Goal: Information Seeking & Learning: Learn about a topic

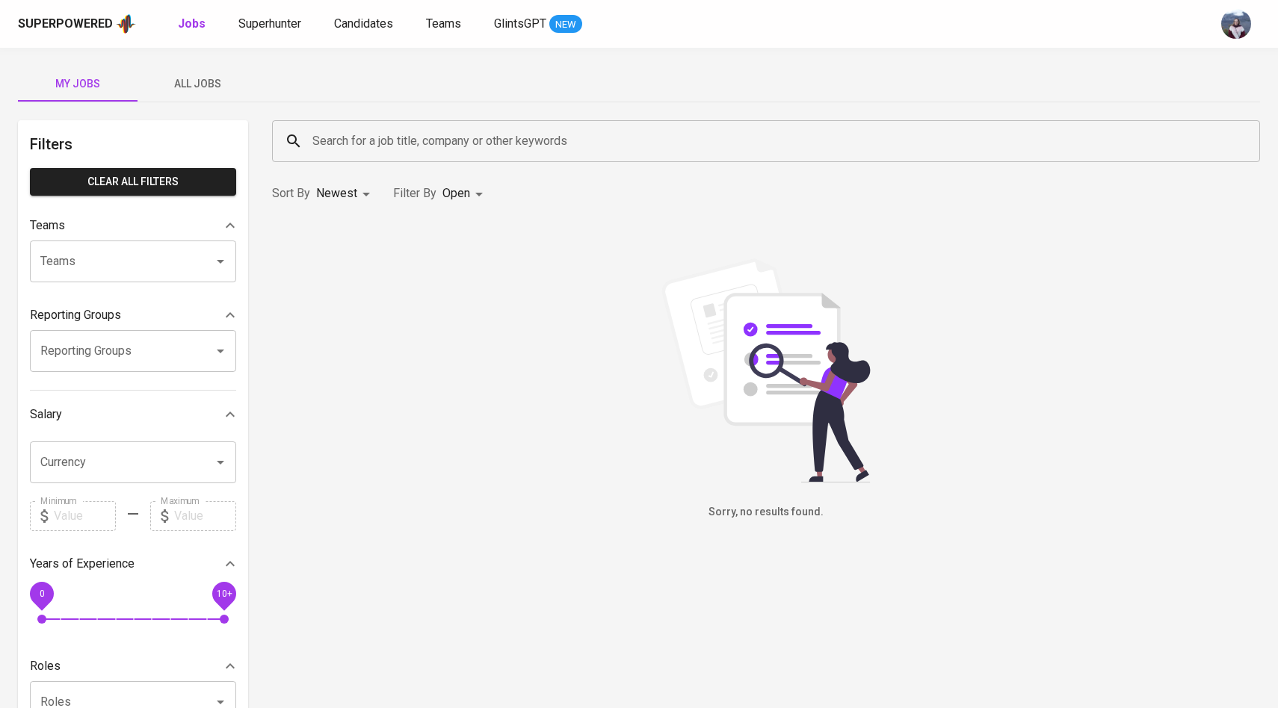
click at [352, 159] on div "Search for a job title, company or other keywords" at bounding box center [766, 141] width 988 height 42
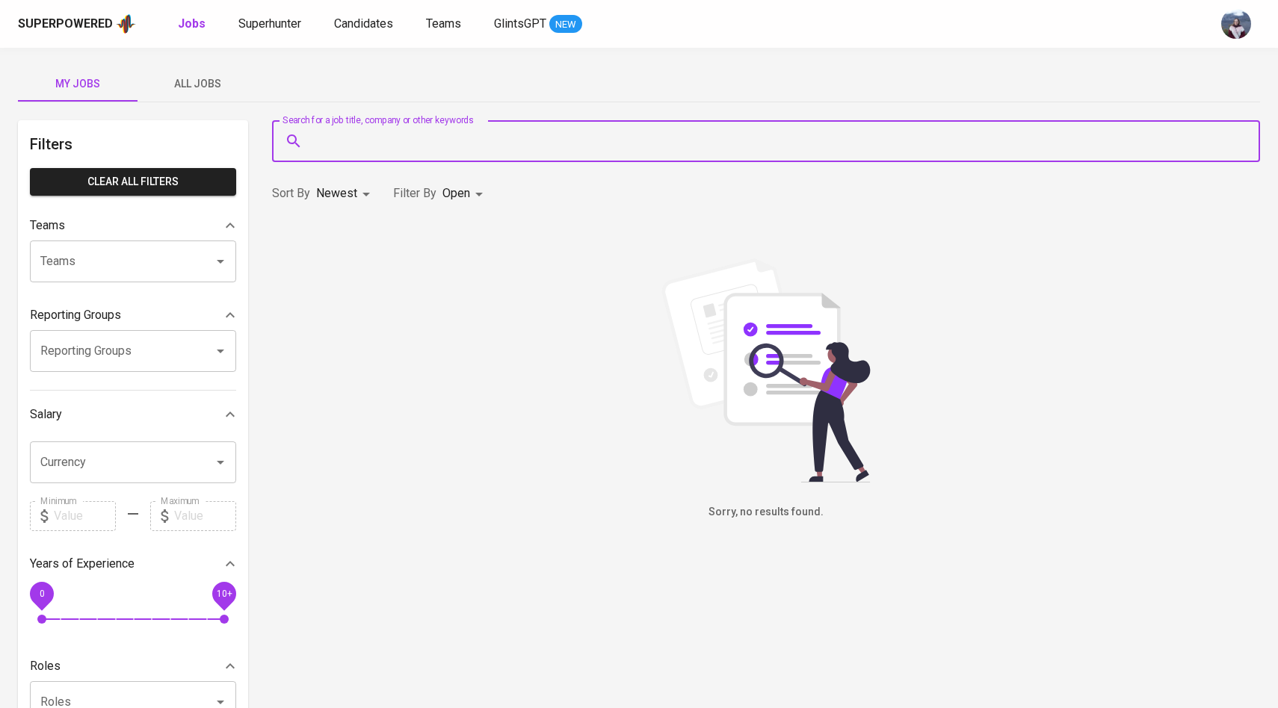
click at [211, 92] on span "All Jobs" at bounding box center [197, 84] width 102 height 19
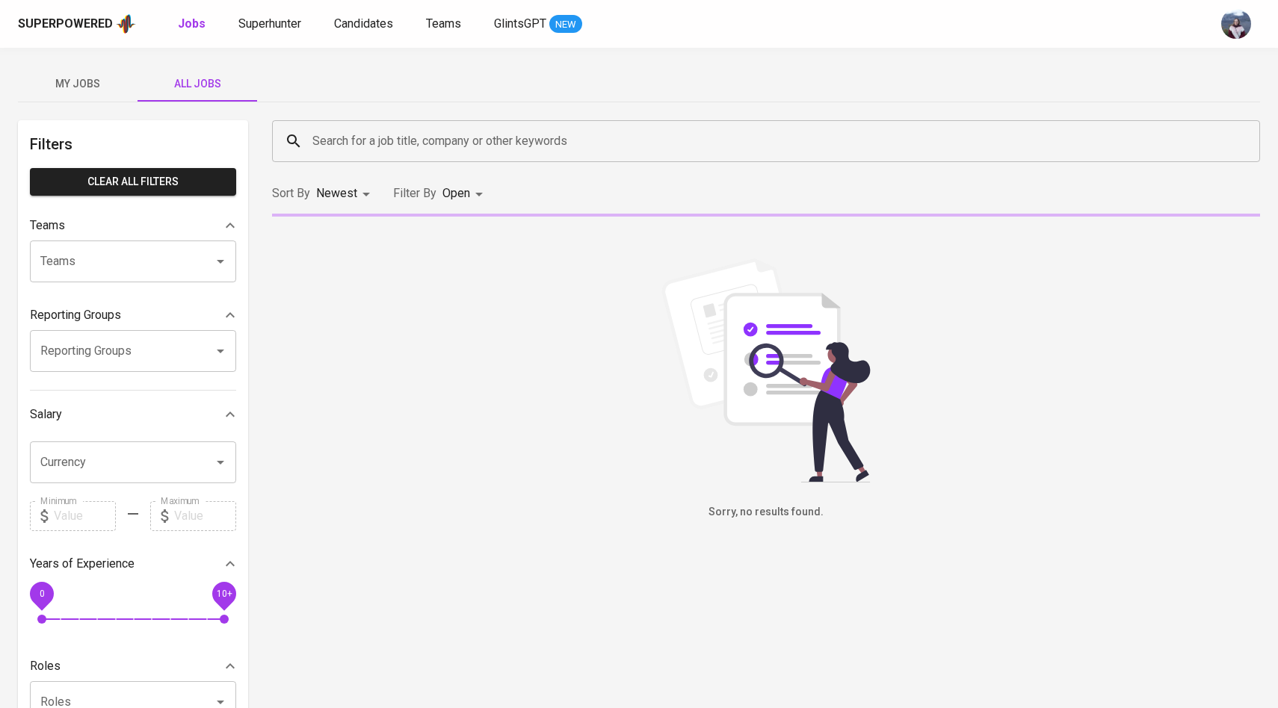
click at [370, 143] on input "Search for a job title, company or other keywords" at bounding box center [770, 141] width 922 height 28
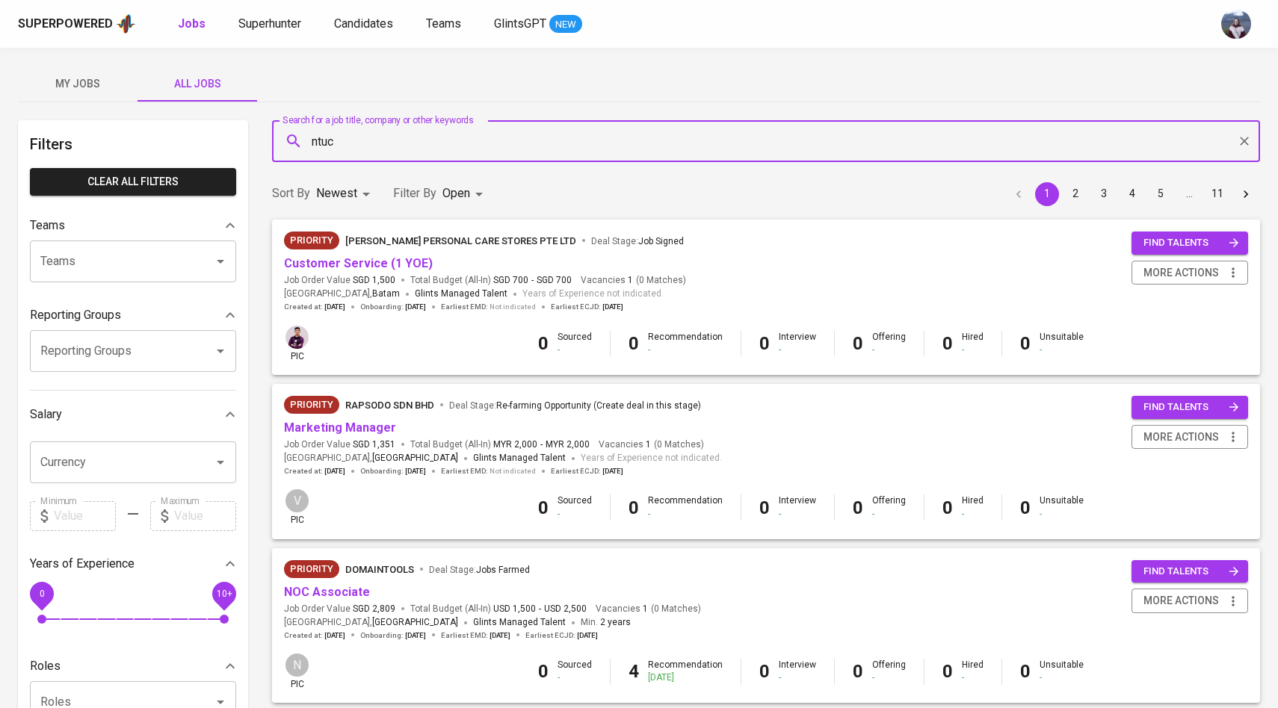
type input "ntuc"
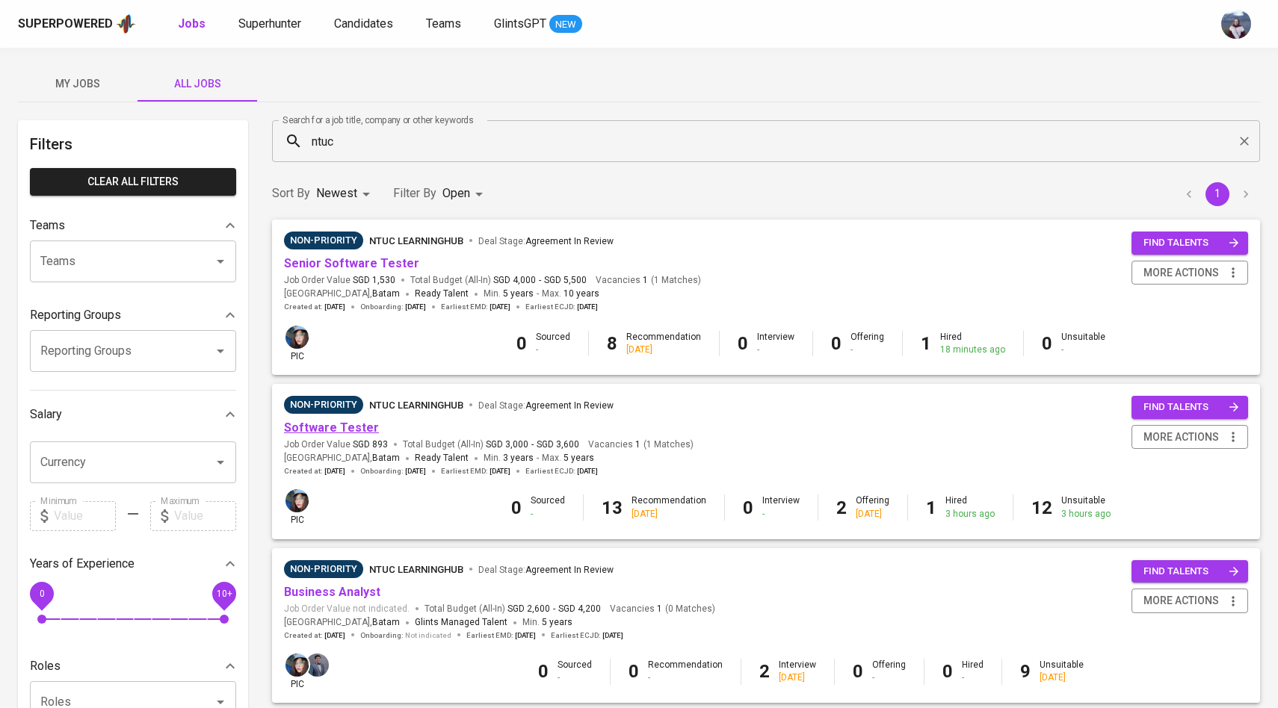
click at [327, 428] on link "Software Tester" at bounding box center [331, 428] width 95 height 14
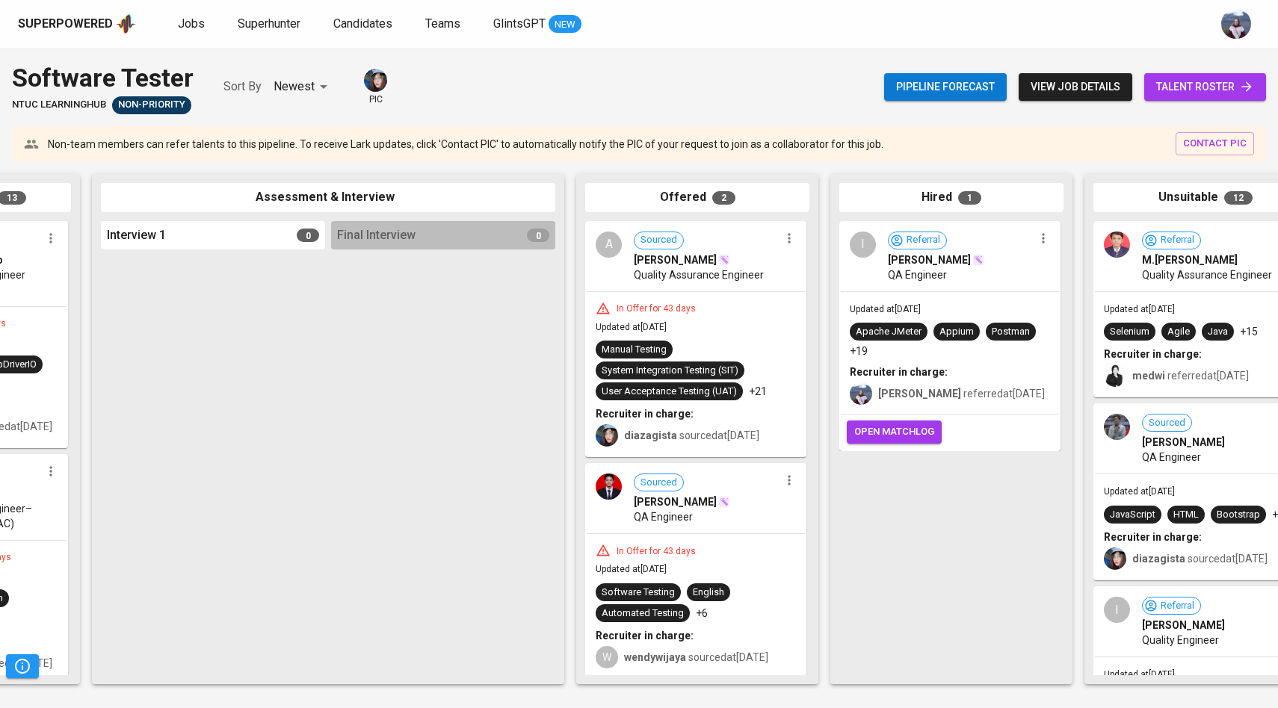
scroll to position [0, 501]
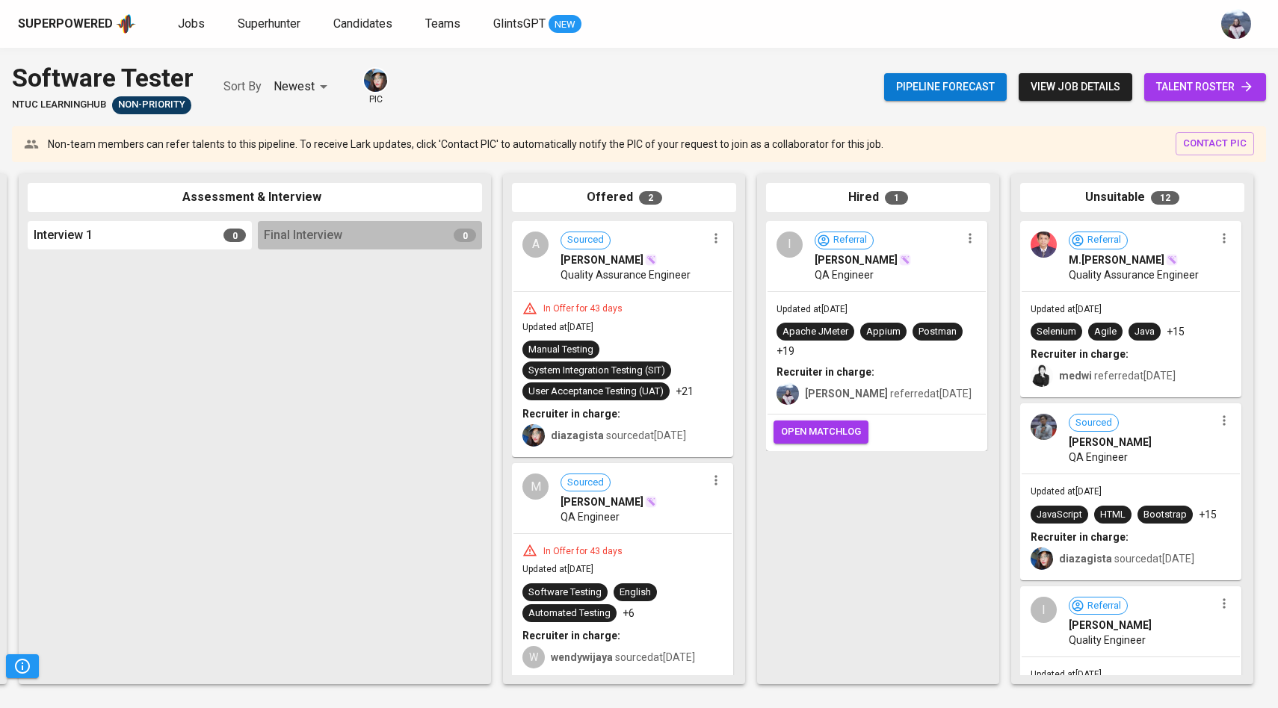
click at [798, 431] on span "open matchlog" at bounding box center [821, 432] width 80 height 17
click at [1160, 93] on span "talent roster" at bounding box center [1205, 87] width 98 height 19
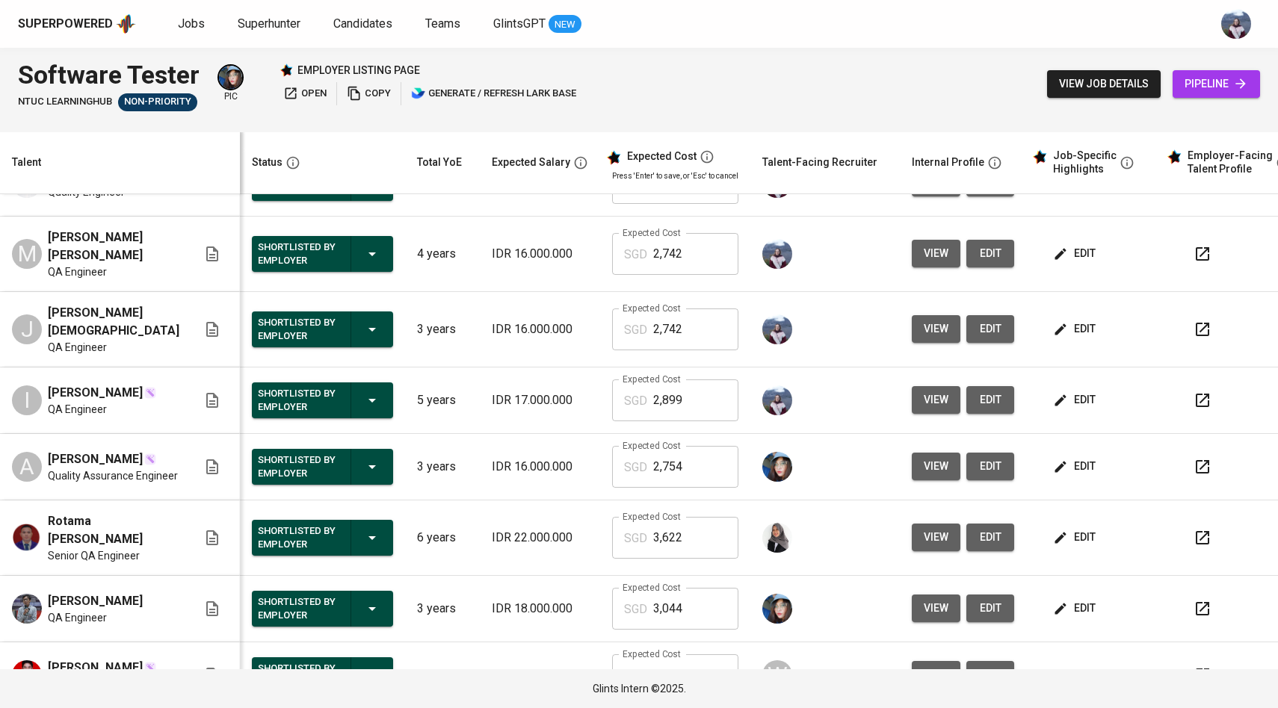
scroll to position [338, 0]
